Goal: Transaction & Acquisition: Purchase product/service

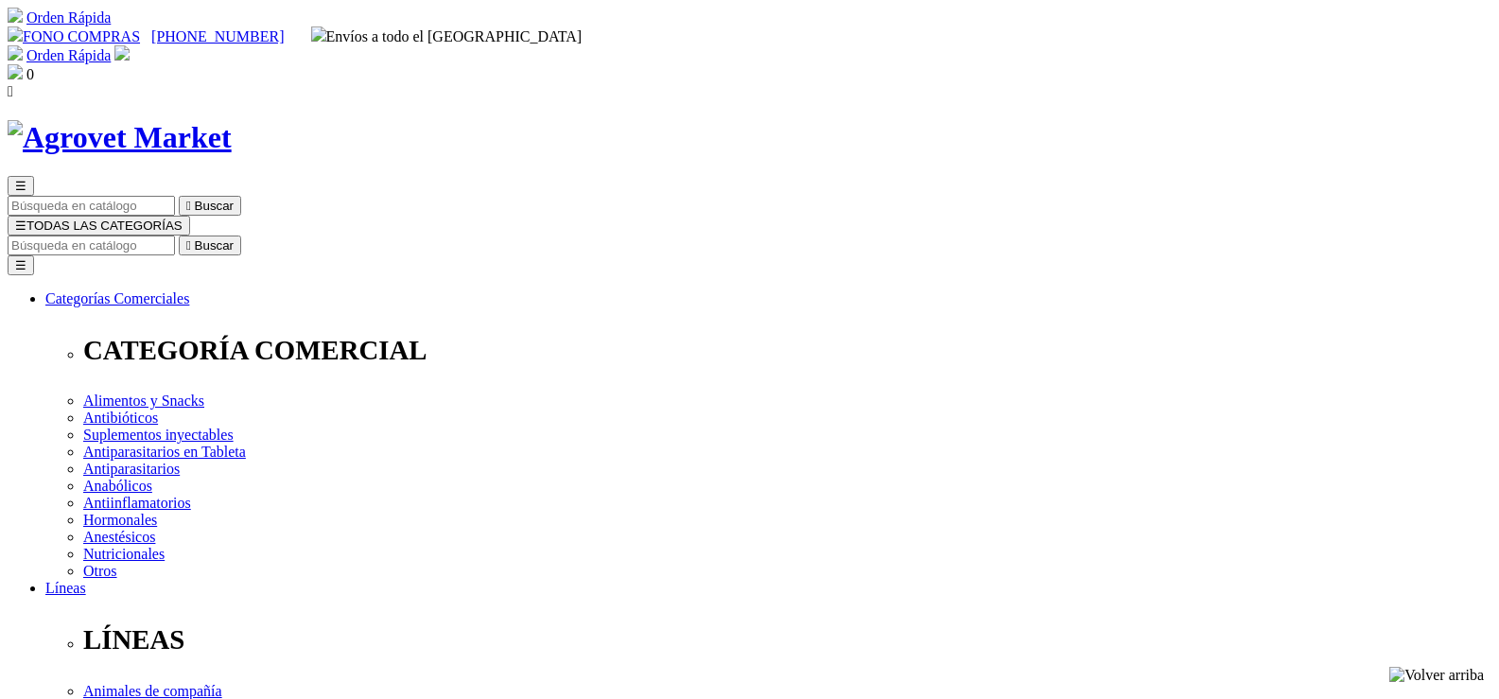
click at [175, 236] on input "Buscar" at bounding box center [91, 246] width 167 height 20
paste input "XELAMEC SPOT ON 0.25 ML (HASTA 2.5 KG) x 1 UND S/18.90"
type input "XELAMEC SPOT ON 0.25 ML"
click at [572, 236] on button " Buscar" at bounding box center [603, 246] width 62 height 20
